Goal: Information Seeking & Learning: Learn about a topic

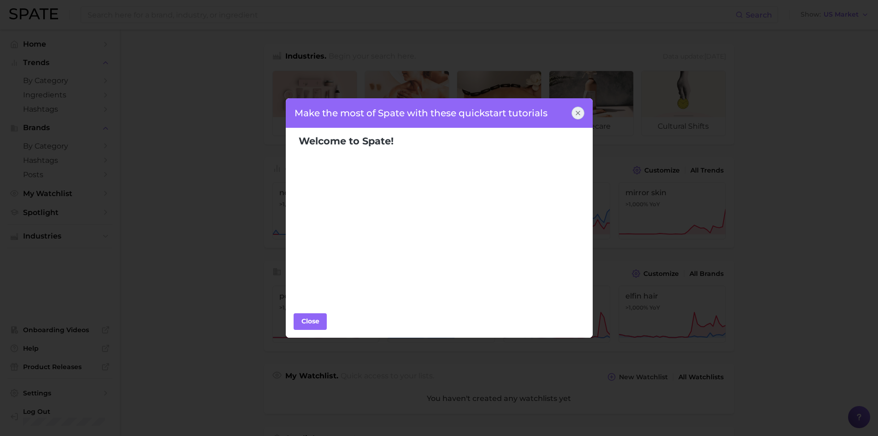
click at [578, 113] on icon at bounding box center [578, 113] width 4 height 4
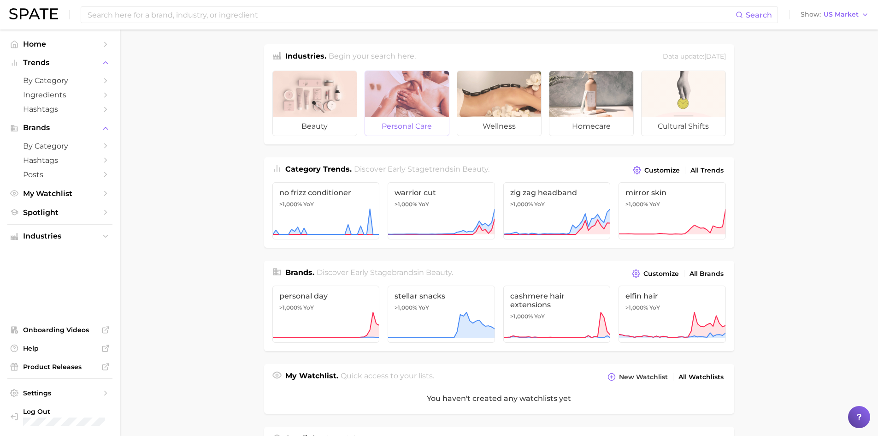
click at [379, 114] on div at bounding box center [407, 94] width 84 height 46
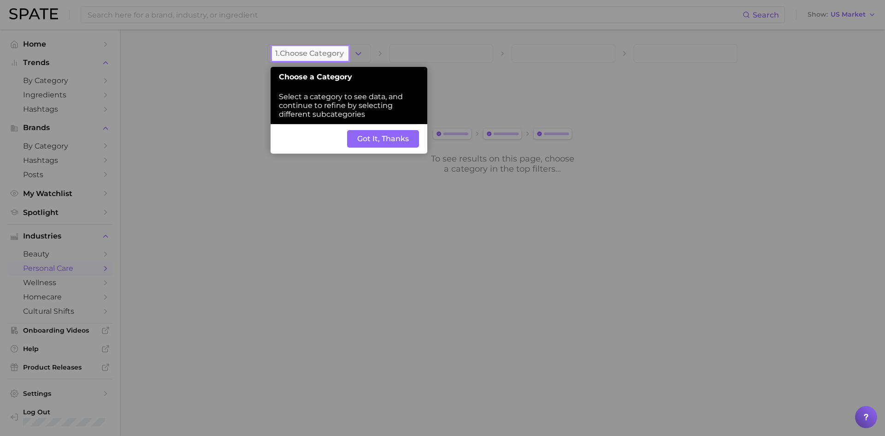
click at [390, 144] on button "Got It, Thanks" at bounding box center [383, 139] width 72 height 18
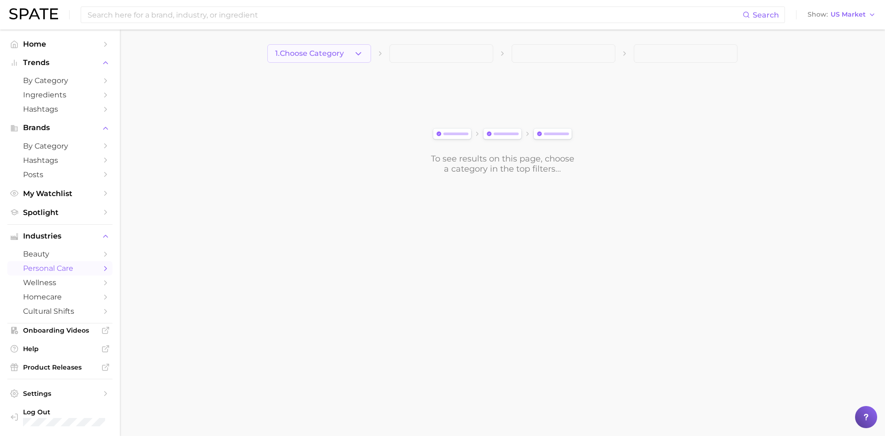
click at [360, 54] on polyline "button" at bounding box center [358, 53] width 5 height 2
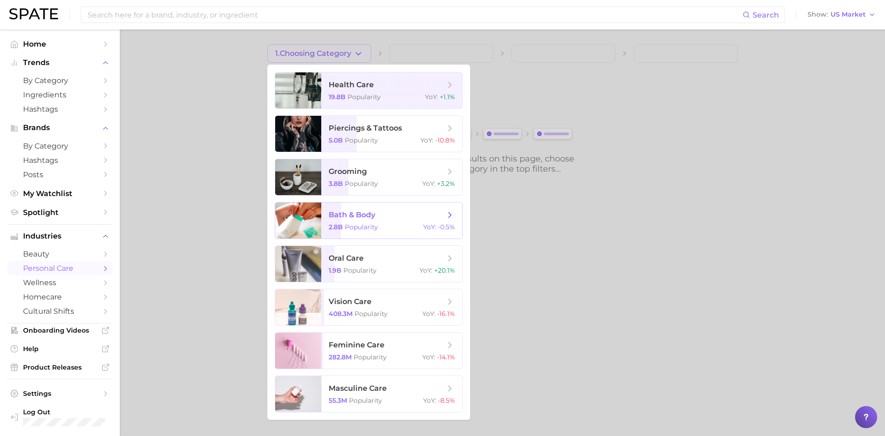
click at [297, 222] on div at bounding box center [298, 220] width 46 height 36
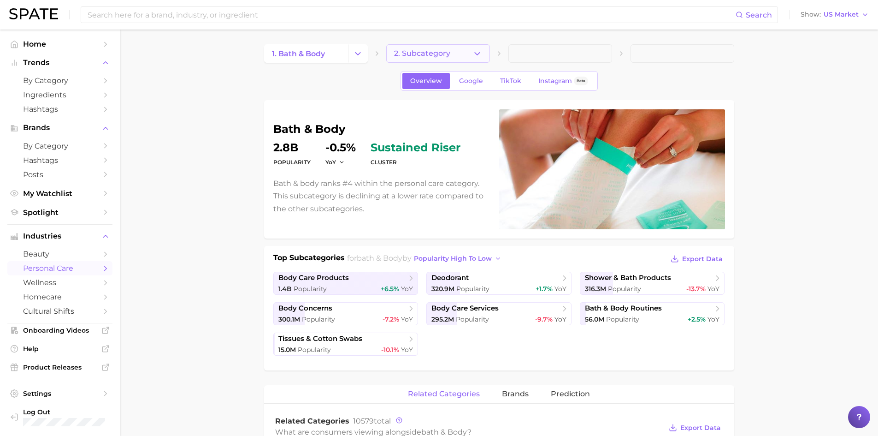
click at [433, 60] on button "2. Subcategory" at bounding box center [438, 53] width 104 height 18
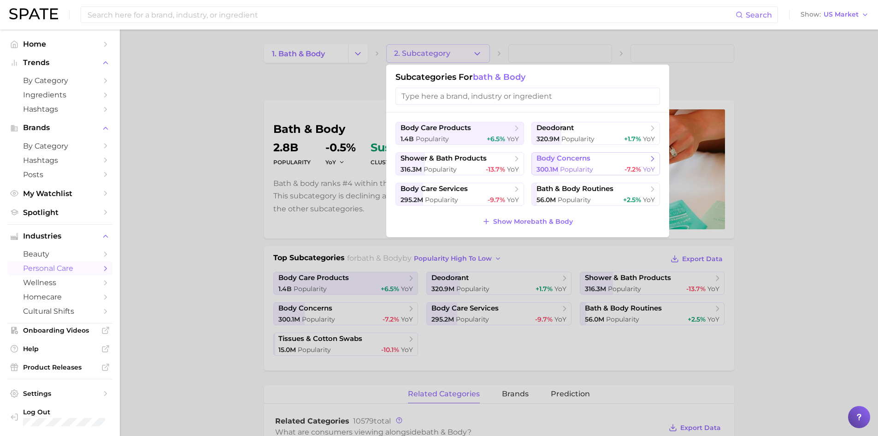
click at [568, 166] on span "Popularity" at bounding box center [576, 169] width 33 height 8
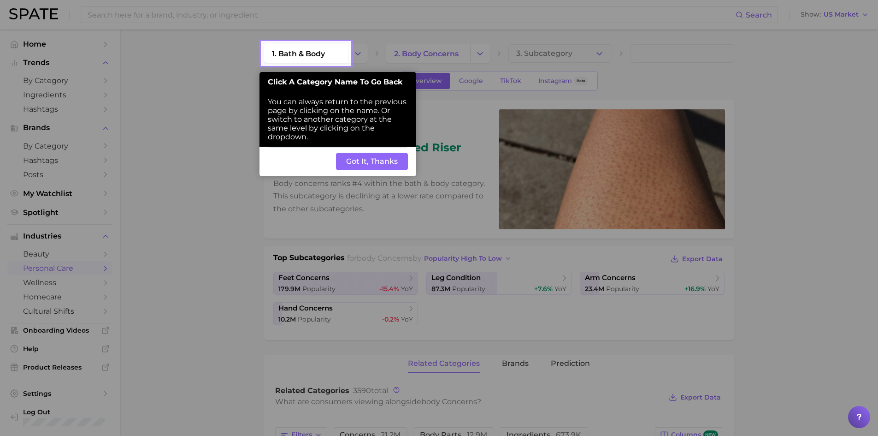
click at [378, 165] on button "Got It, Thanks" at bounding box center [372, 162] width 72 height 18
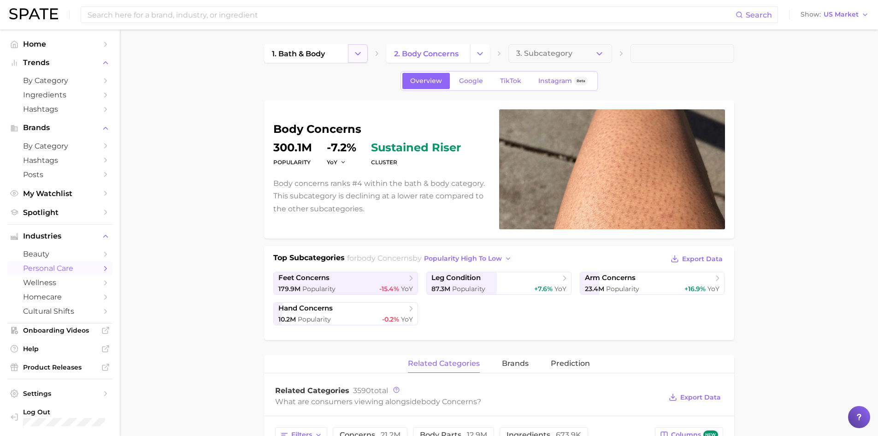
click at [361, 60] on button "Change Category" at bounding box center [358, 53] width 20 height 18
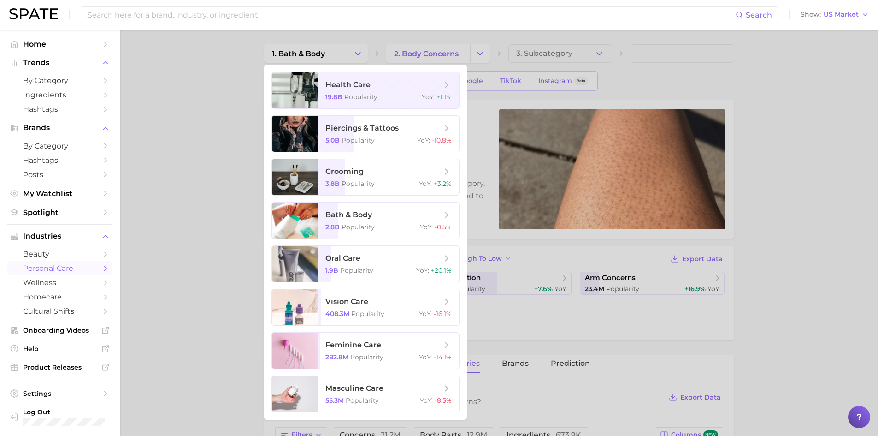
click at [172, 119] on div at bounding box center [439, 218] width 878 height 436
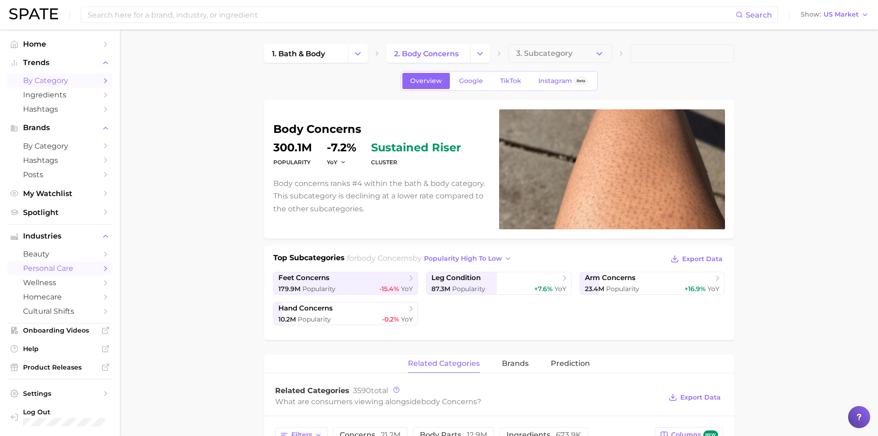
click at [37, 79] on span "by Category" at bounding box center [60, 80] width 74 height 9
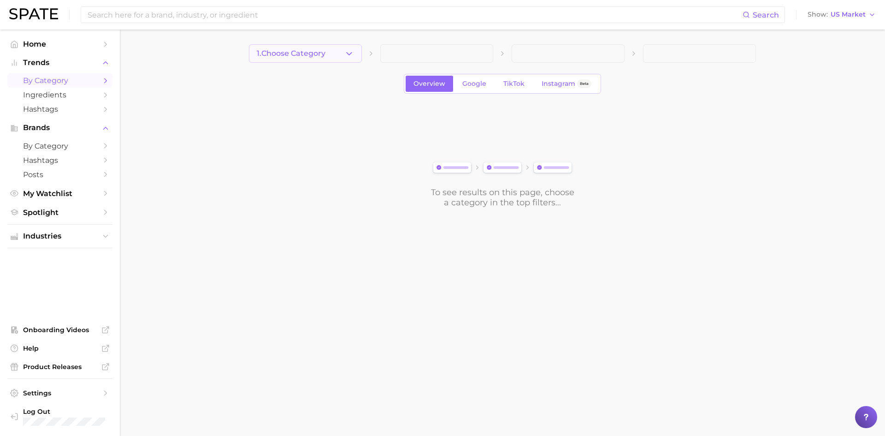
click at [350, 57] on icon "button" at bounding box center [349, 54] width 10 height 10
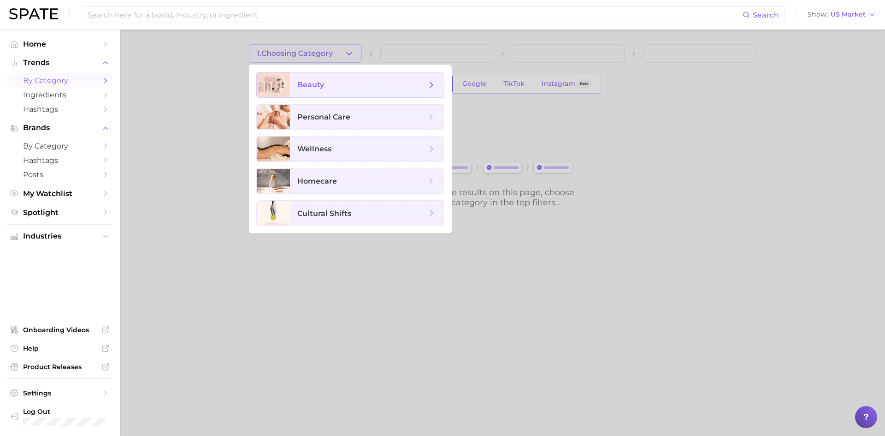
click at [318, 86] on span "beauty" at bounding box center [310, 84] width 27 height 9
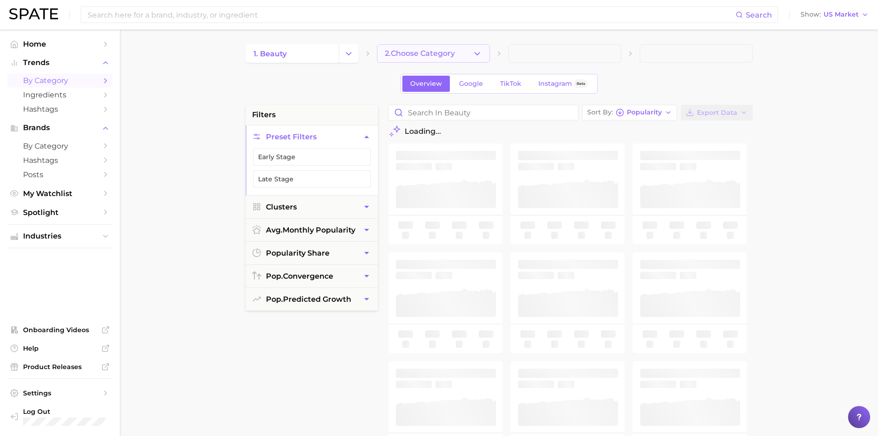
click at [410, 58] on button "2. Choose Category" at bounding box center [433, 53] width 113 height 18
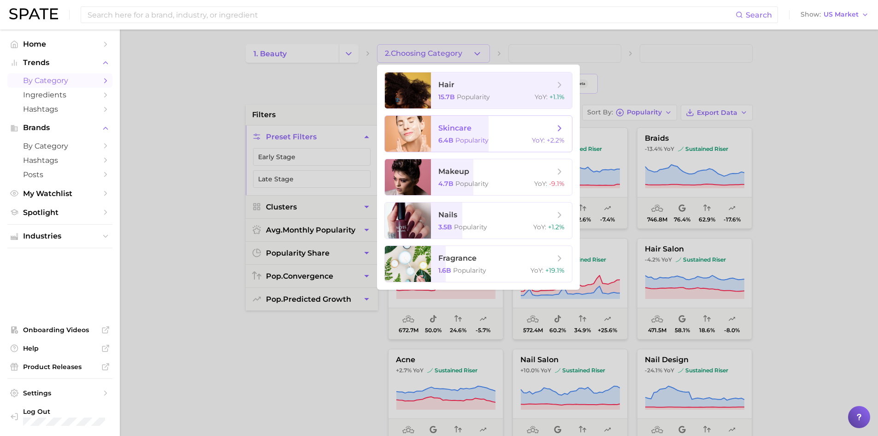
click at [398, 141] on div at bounding box center [408, 134] width 46 height 36
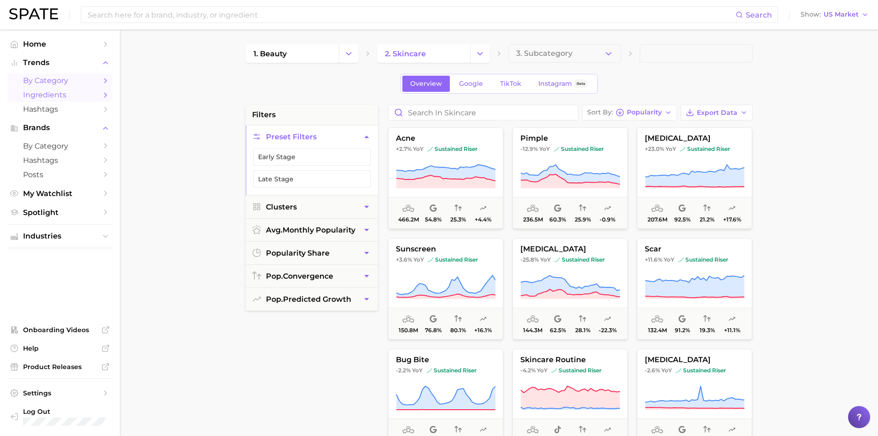
click at [57, 98] on span "Ingredients" at bounding box center [60, 94] width 74 height 9
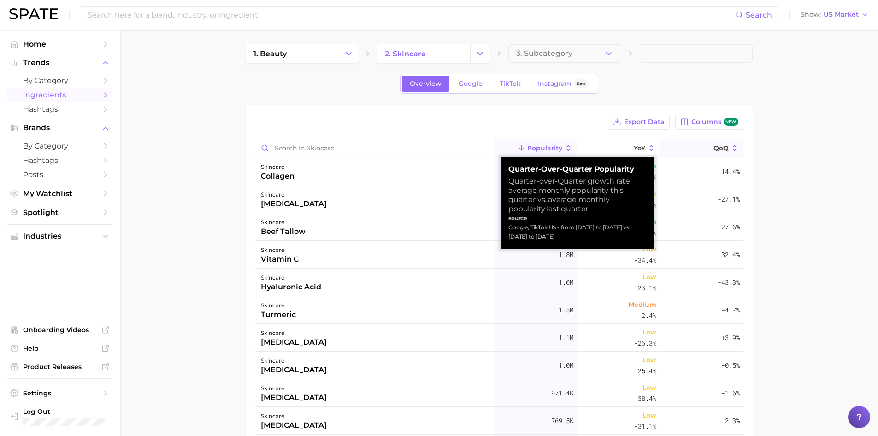
click at [731, 151] on icon at bounding box center [735, 148] width 8 height 8
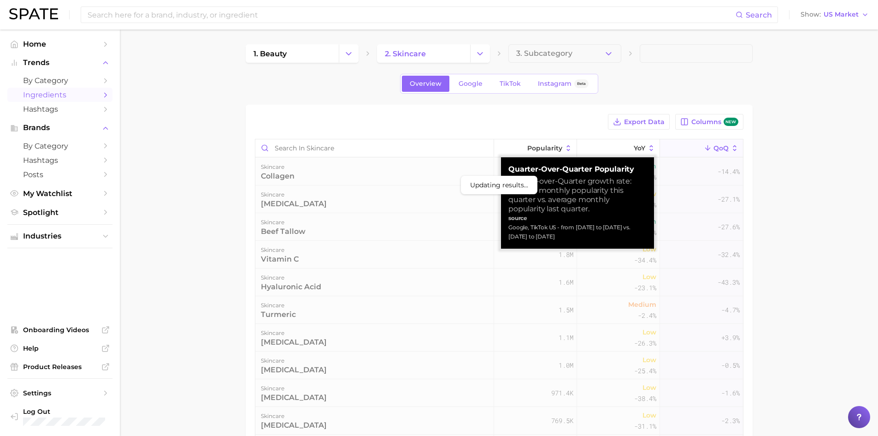
click at [731, 147] on icon at bounding box center [735, 148] width 8 height 8
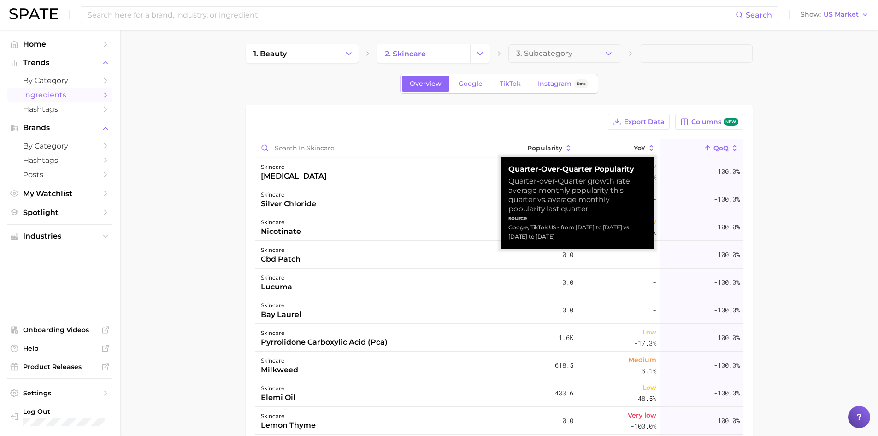
click at [721, 153] on button "QoQ" at bounding box center [701, 148] width 83 height 18
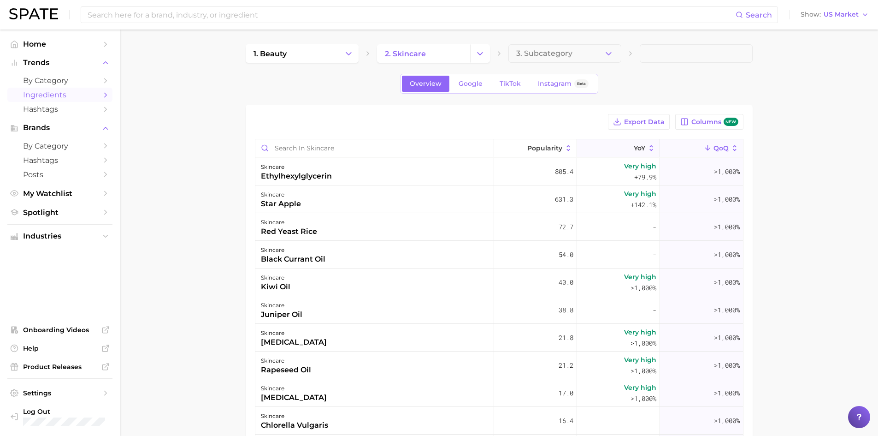
click at [625, 144] on icon at bounding box center [628, 148] width 8 height 8
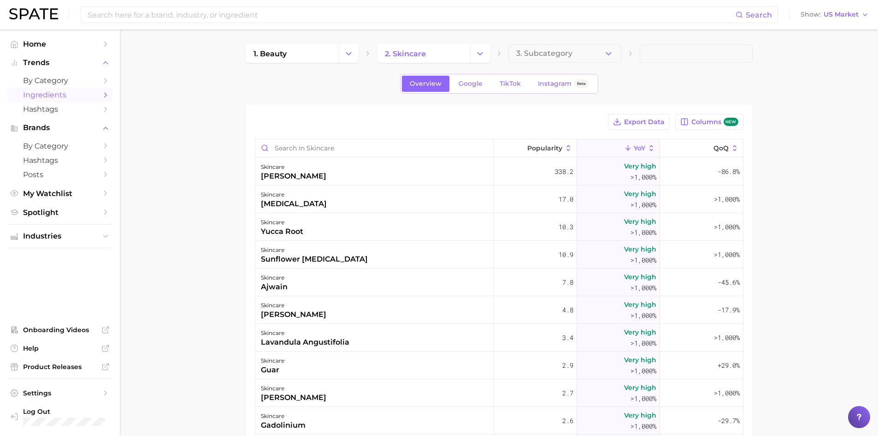
click at [624, 146] on icon at bounding box center [628, 148] width 8 height 8
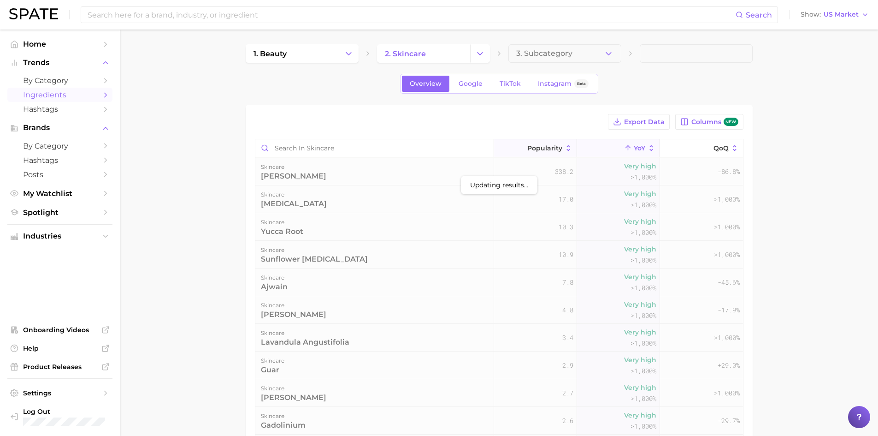
click at [545, 148] on span "Popularity" at bounding box center [544, 147] width 35 height 7
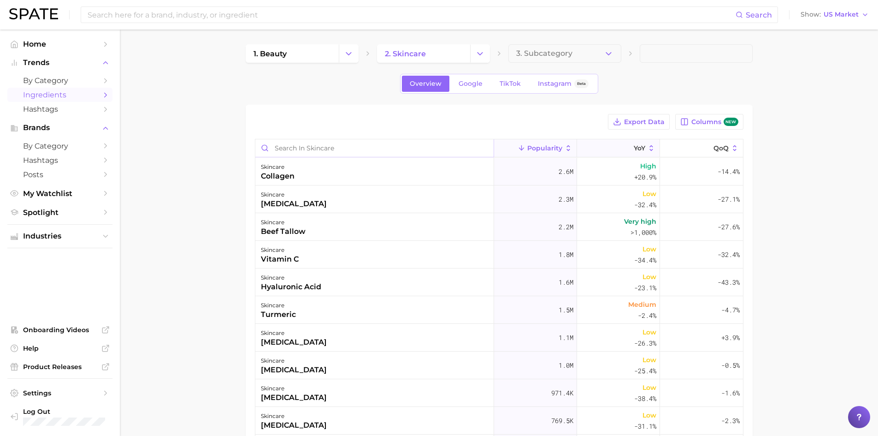
click at [358, 156] on input "Search in skincare" at bounding box center [374, 148] width 238 height 18
click at [595, 61] on button "3. Subcategory" at bounding box center [564, 53] width 113 height 18
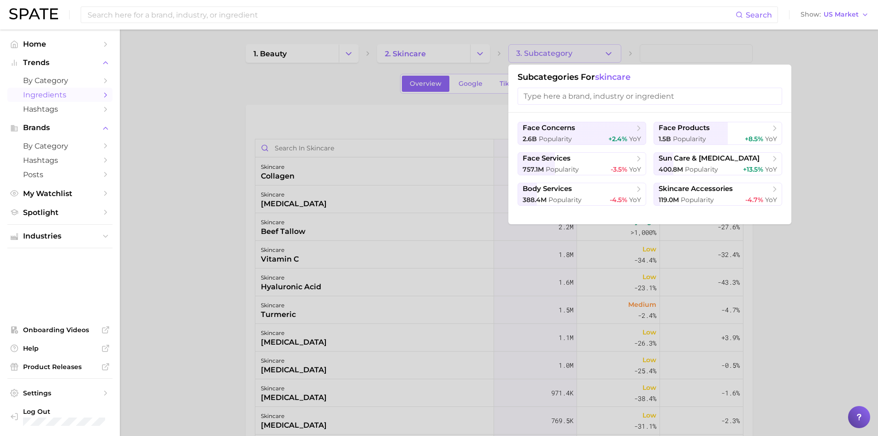
click at [343, 101] on div at bounding box center [439, 218] width 878 height 436
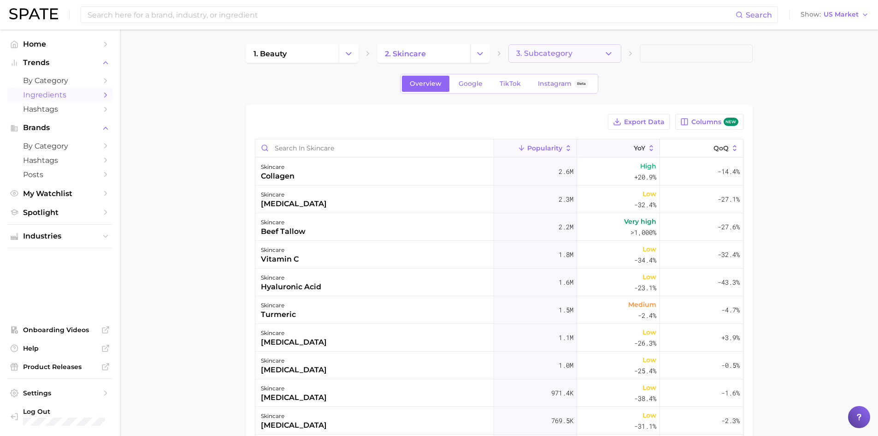
click at [608, 52] on icon "button" at bounding box center [609, 54] width 10 height 10
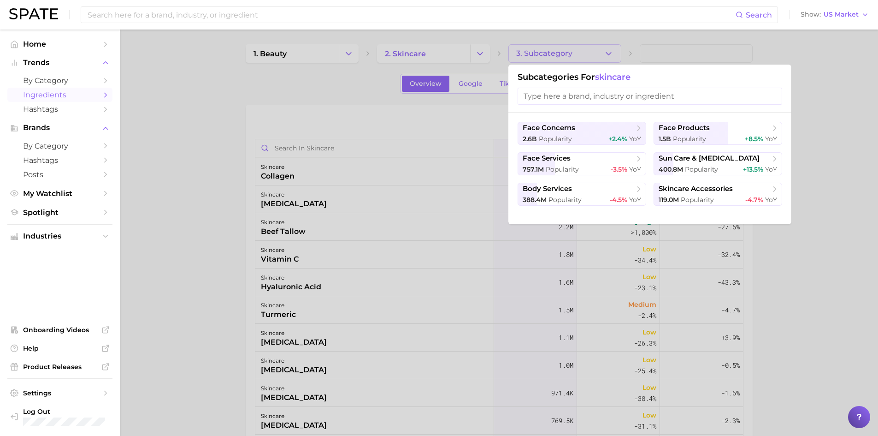
click at [307, 92] on div at bounding box center [439, 218] width 878 height 436
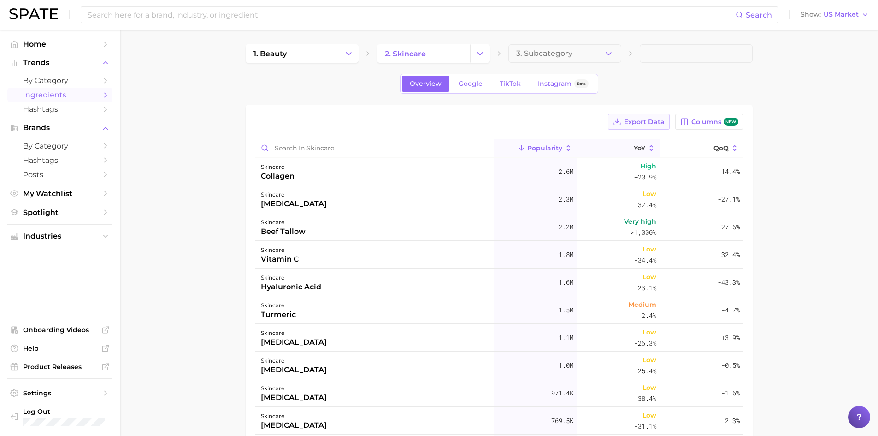
click at [621, 123] on icon at bounding box center [618, 124] width 6 height 2
click at [102, 80] on icon "Sidebar" at bounding box center [105, 81] width 8 height 8
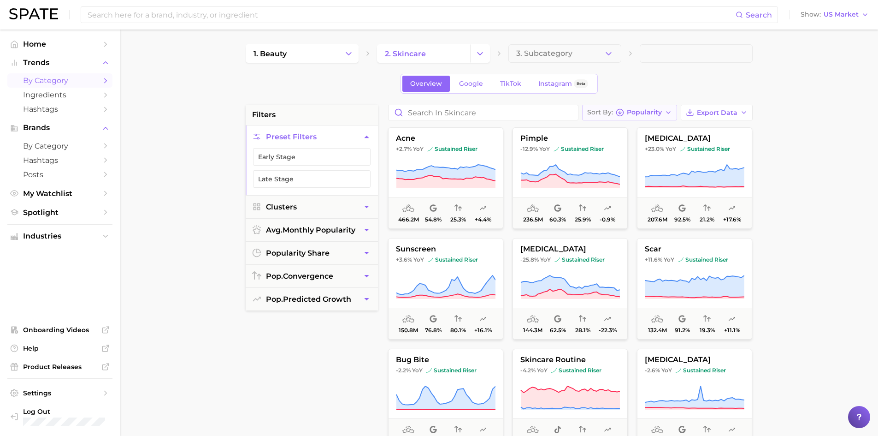
click at [675, 114] on button "Sort By Popularity" at bounding box center [629, 113] width 95 height 16
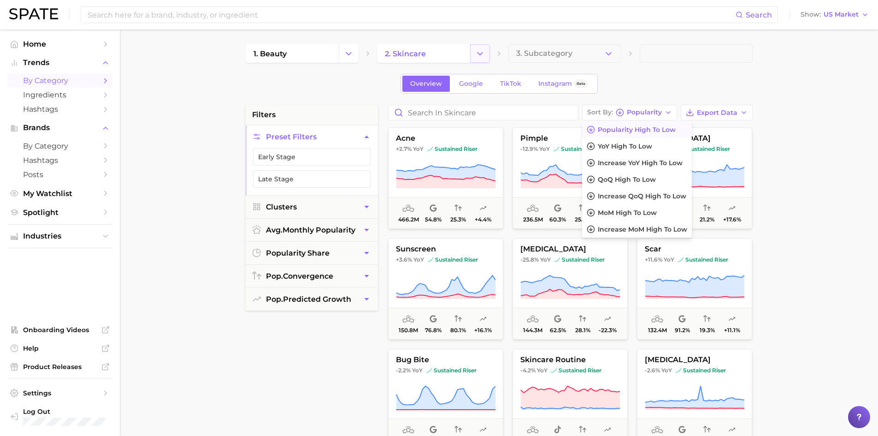
click at [479, 58] on icon "Change Category" at bounding box center [480, 54] width 10 height 10
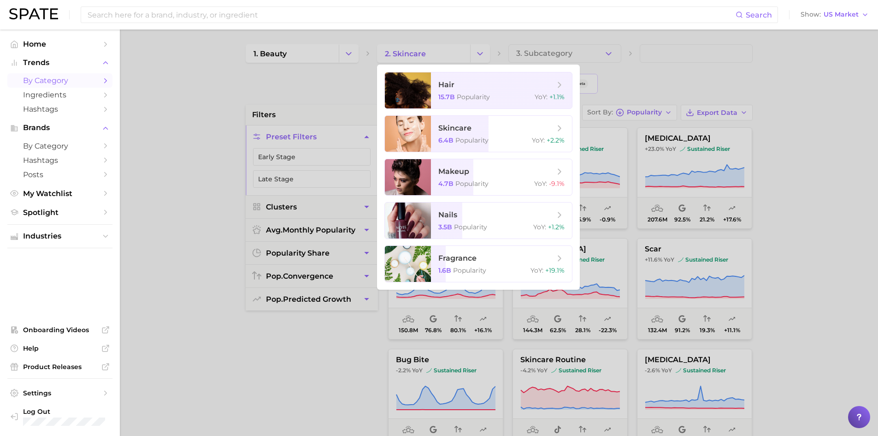
click at [620, 51] on div at bounding box center [439, 218] width 878 height 436
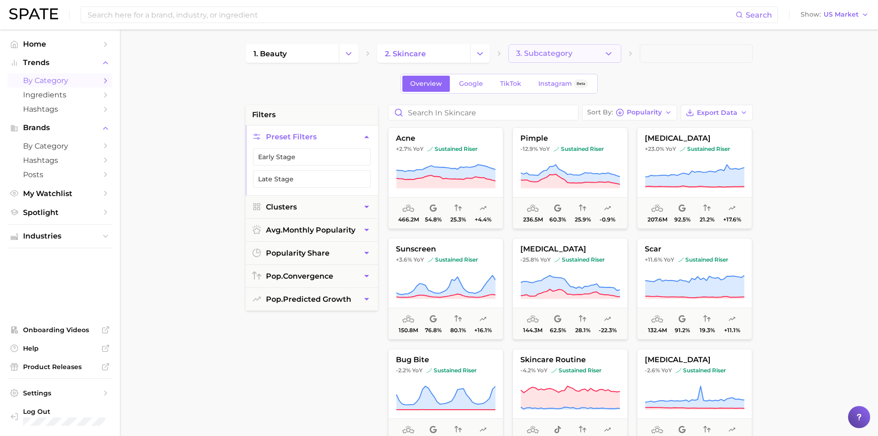
click at [613, 53] on icon "button" at bounding box center [609, 54] width 10 height 10
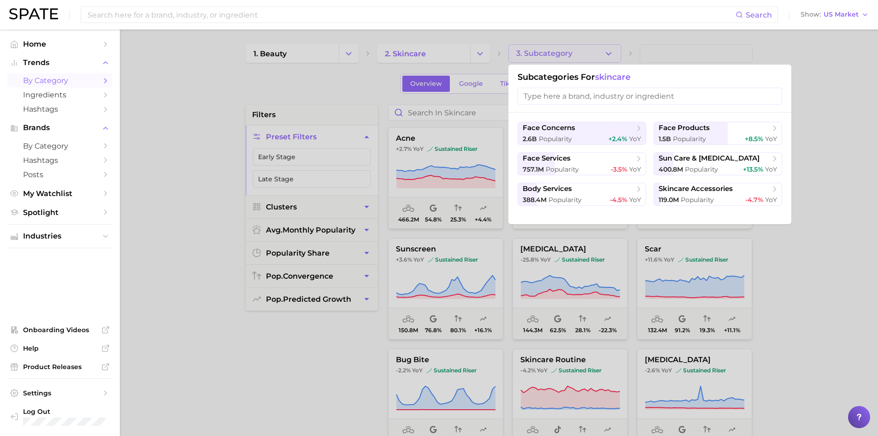
click at [136, 128] on div at bounding box center [439, 218] width 878 height 436
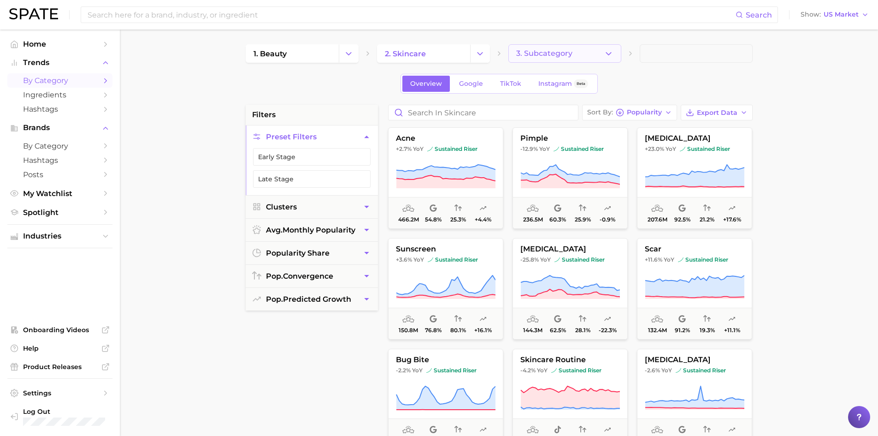
click at [610, 57] on icon "button" at bounding box center [609, 54] width 10 height 10
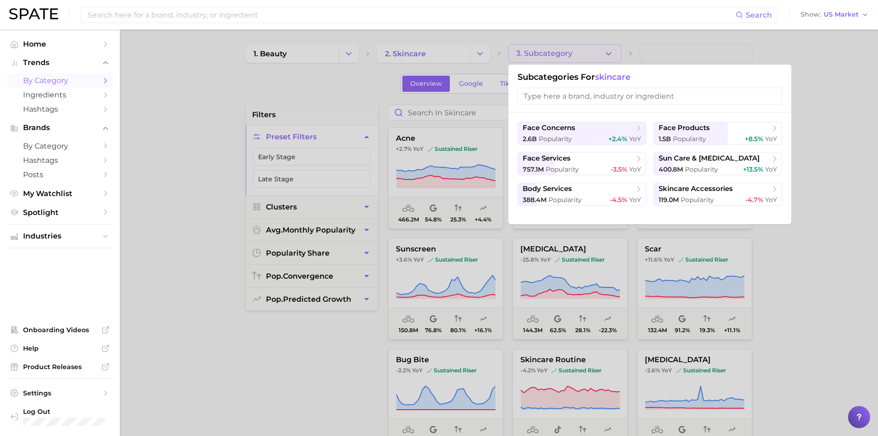
drag, startPoint x: 345, startPoint y: 188, endPoint x: 198, endPoint y: 228, distance: 152.9
click at [198, 228] on div at bounding box center [439, 218] width 878 height 436
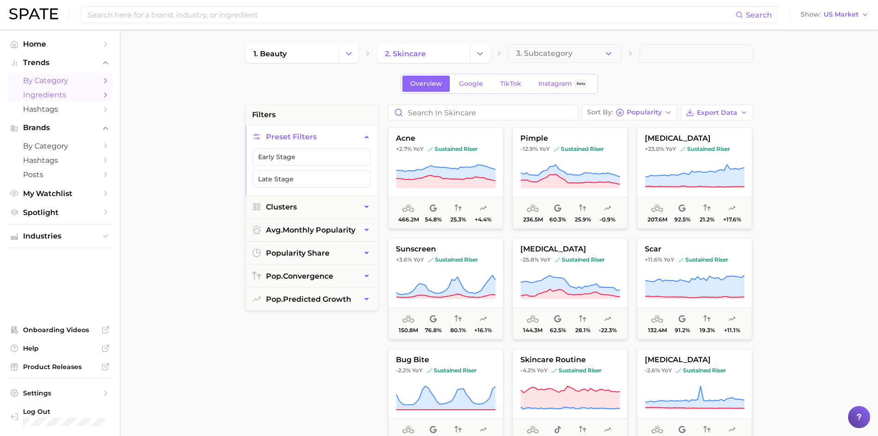
click at [60, 98] on span "Ingredients" at bounding box center [60, 94] width 74 height 9
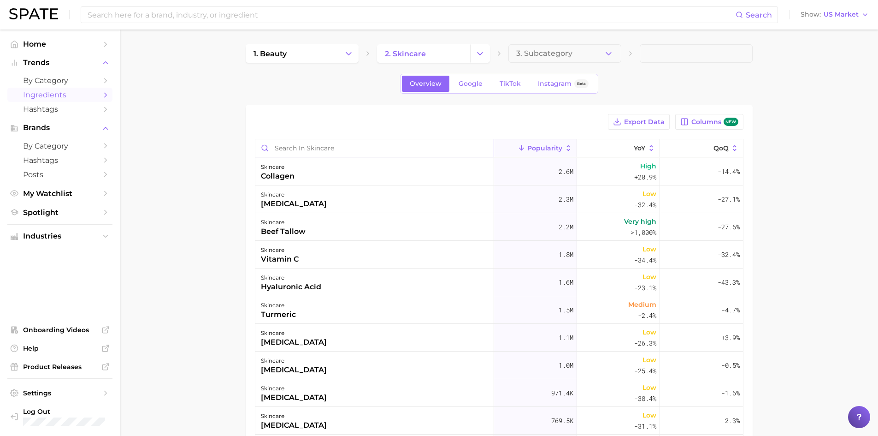
click at [333, 156] on input "Search in skincare" at bounding box center [374, 148] width 238 height 18
click at [182, 207] on main "1. beauty 2. skincare 3. Subcategory Overview Google TikTok Instagram Beta Expo…" at bounding box center [499, 330] width 758 height 600
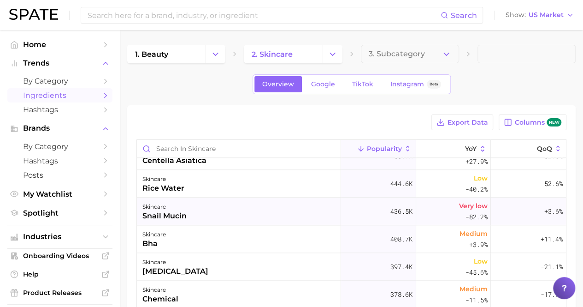
scroll to position [514, 0]
